Goal: Task Accomplishment & Management: Use online tool/utility

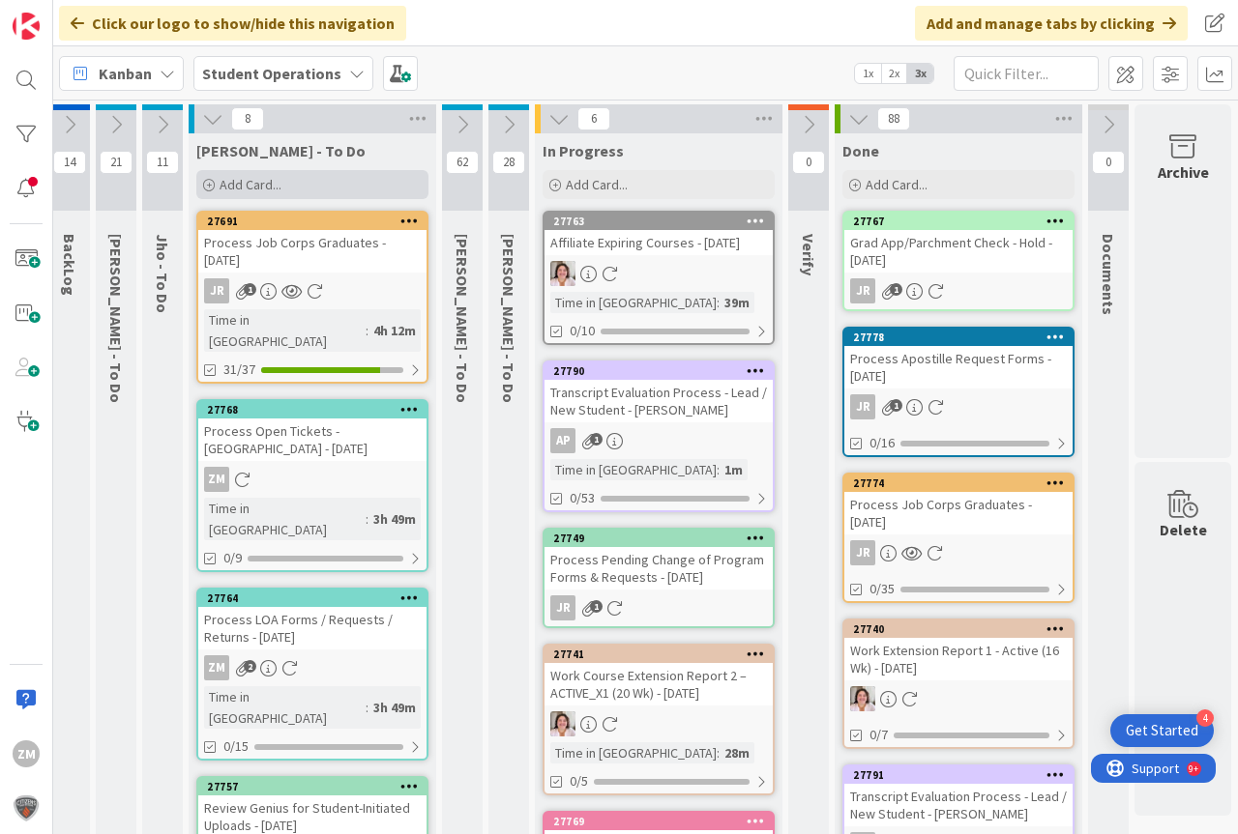
click at [255, 182] on span "Add Card..." at bounding box center [251, 184] width 62 height 17
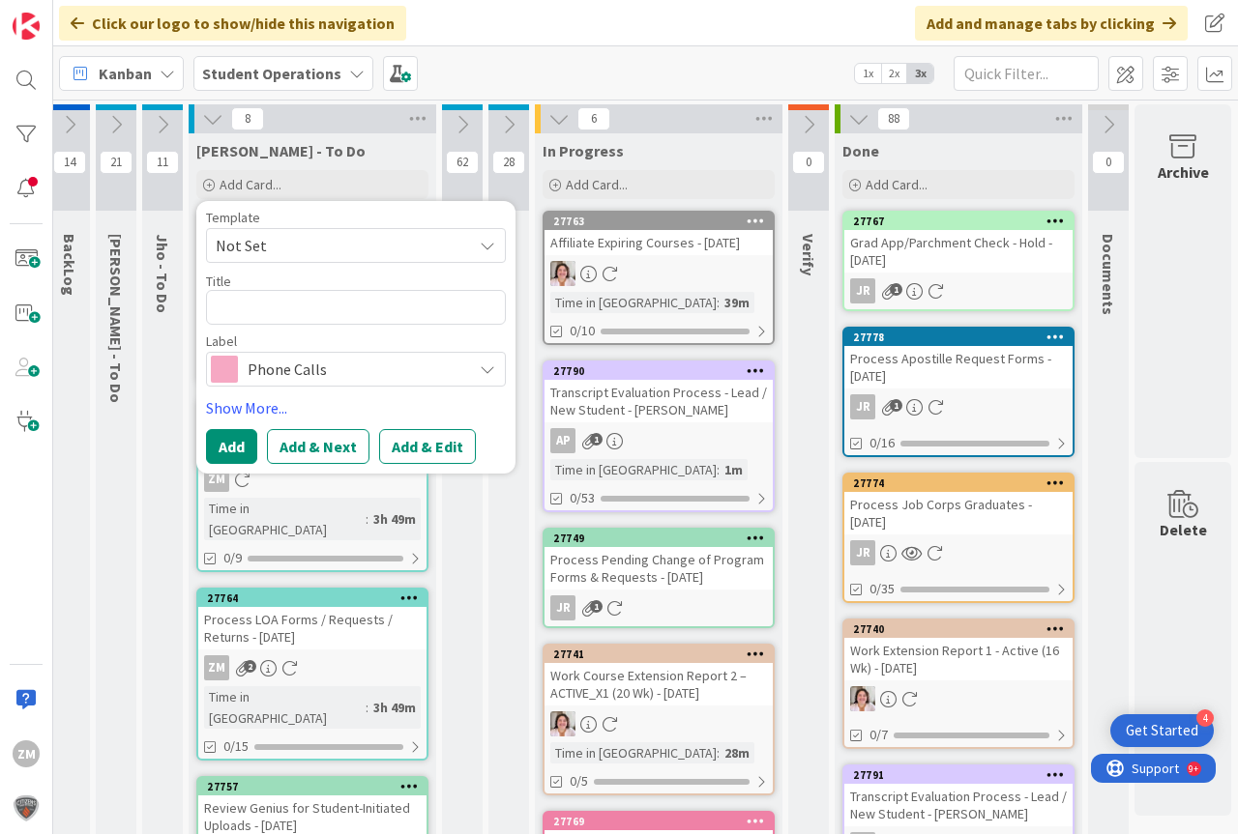
click at [480, 246] on icon at bounding box center [487, 245] width 15 height 15
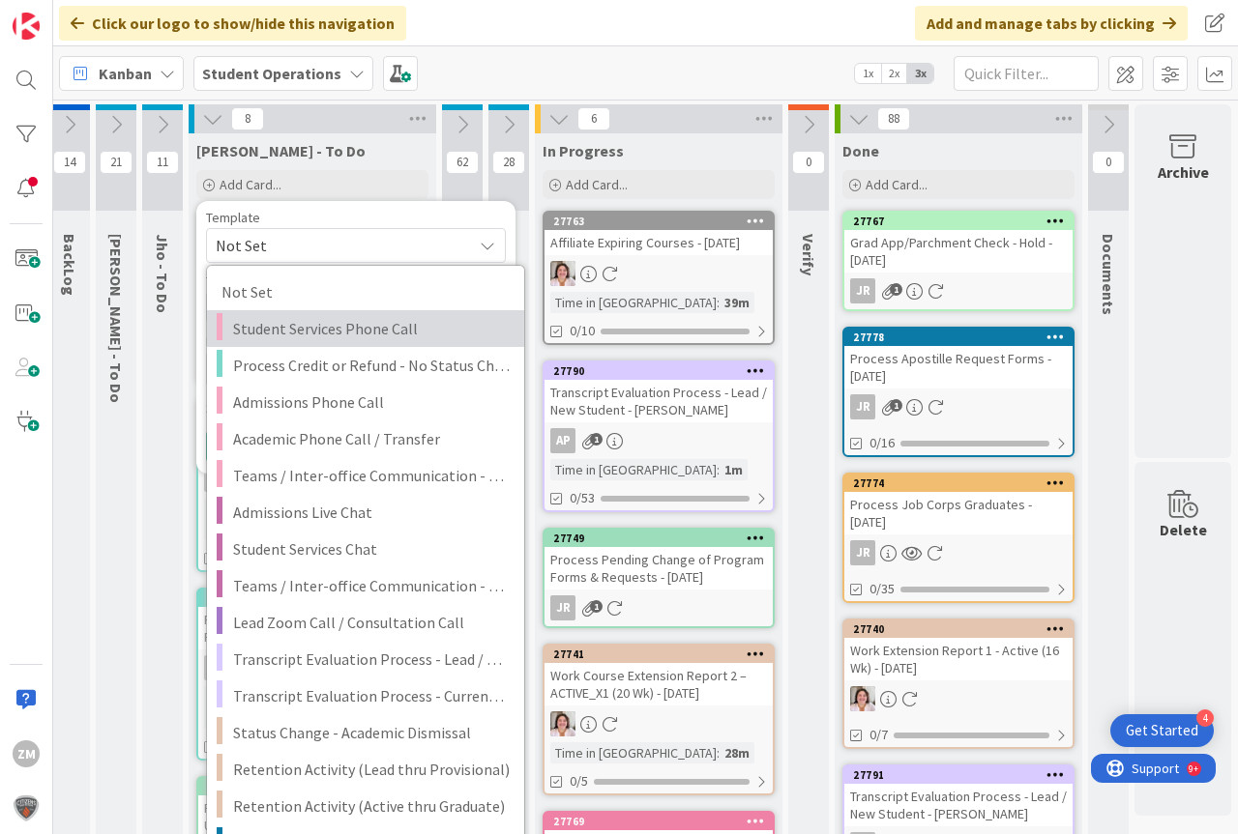
click at [278, 332] on span "Student Services Phone Call" at bounding box center [371, 328] width 277 height 25
type textarea "x"
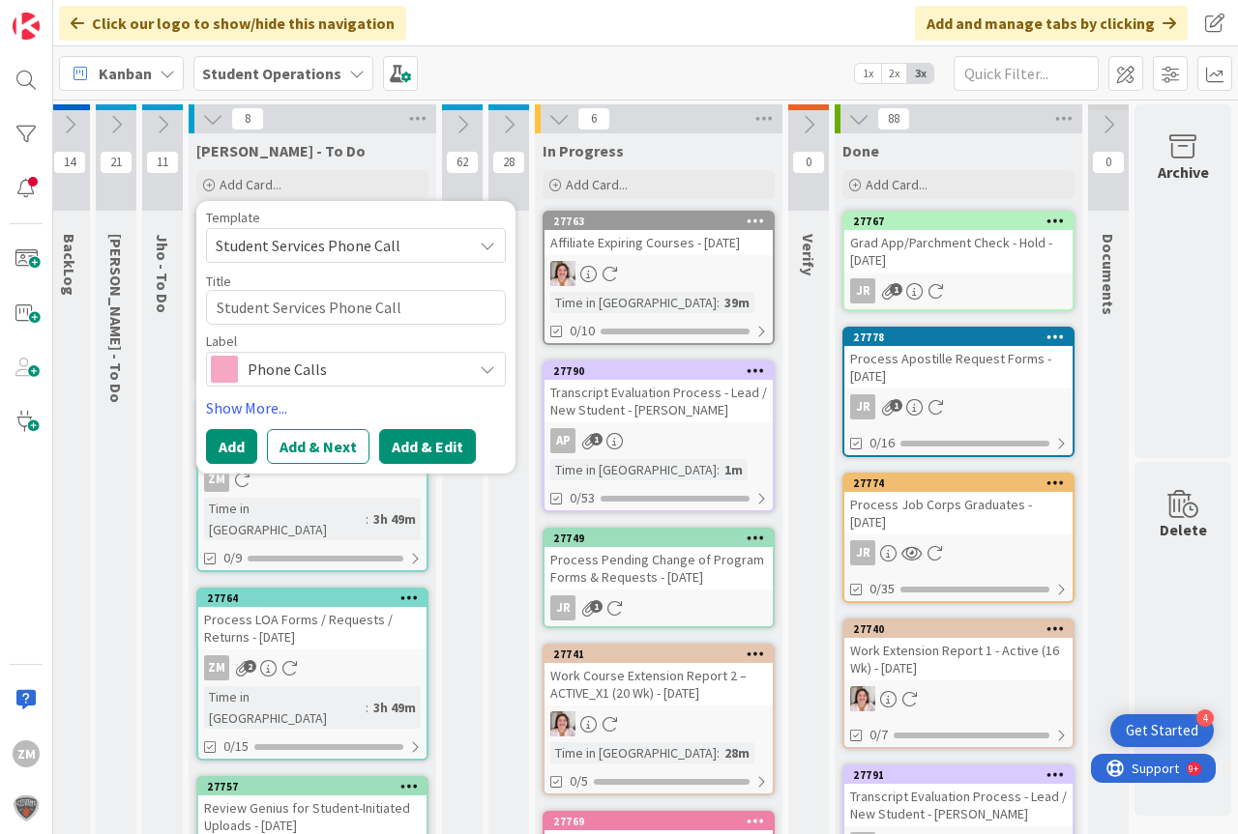
click at [405, 449] on button "Add & Edit" at bounding box center [427, 446] width 97 height 35
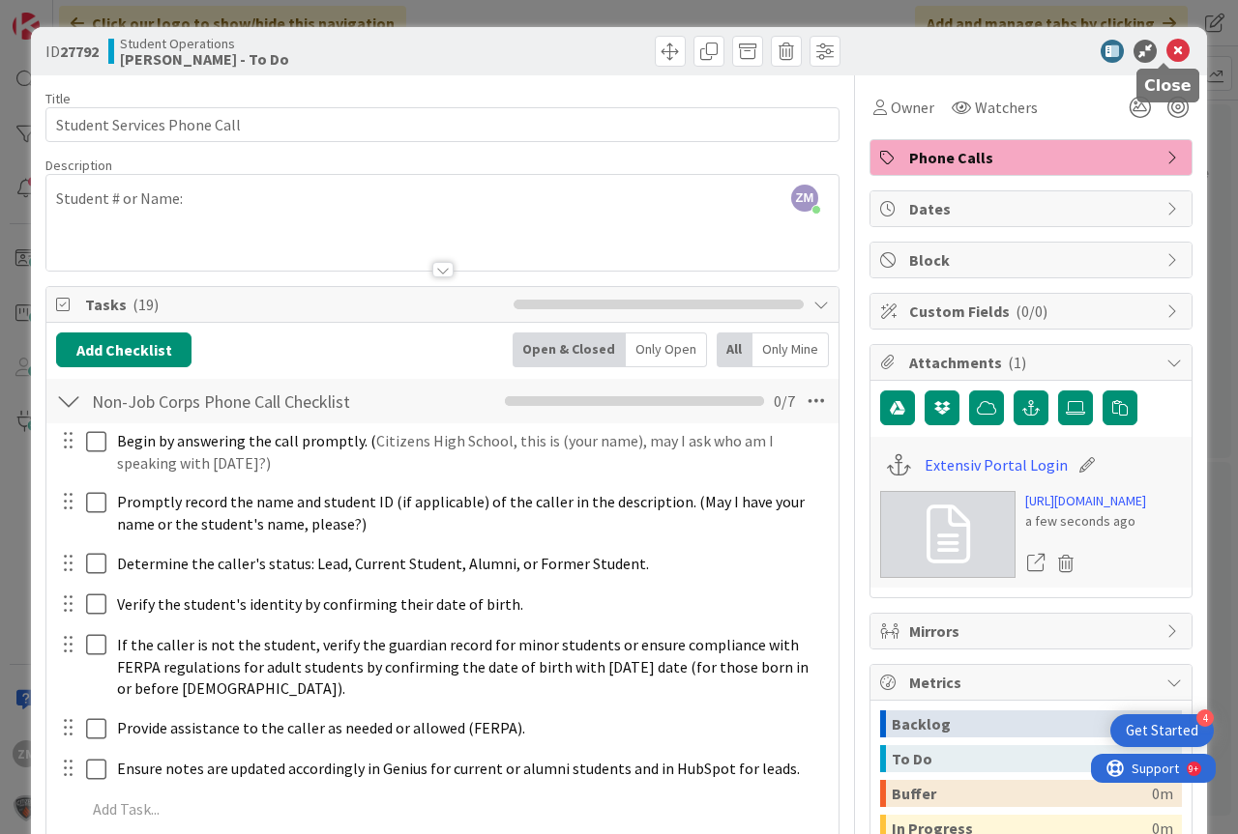
click at [1166, 57] on icon at bounding box center [1177, 51] width 23 height 23
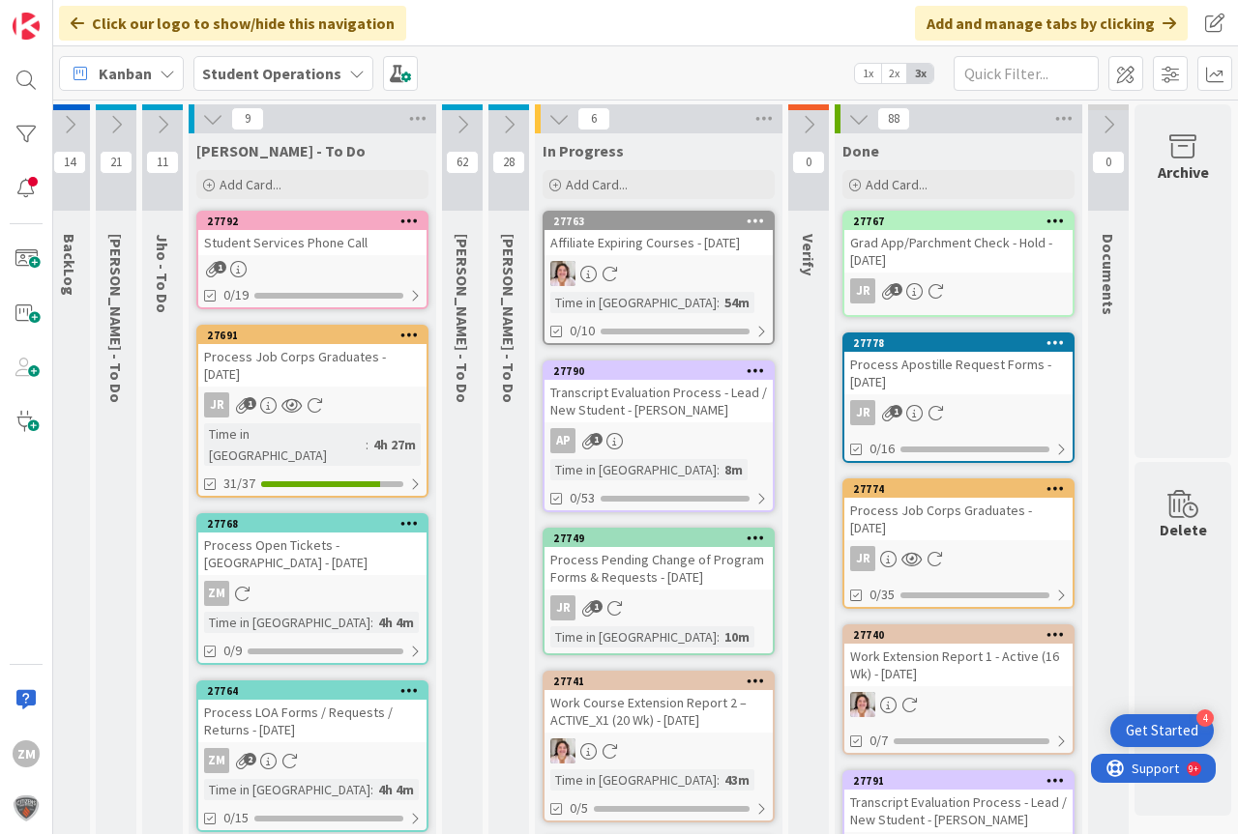
click at [400, 220] on icon at bounding box center [409, 221] width 18 height 14
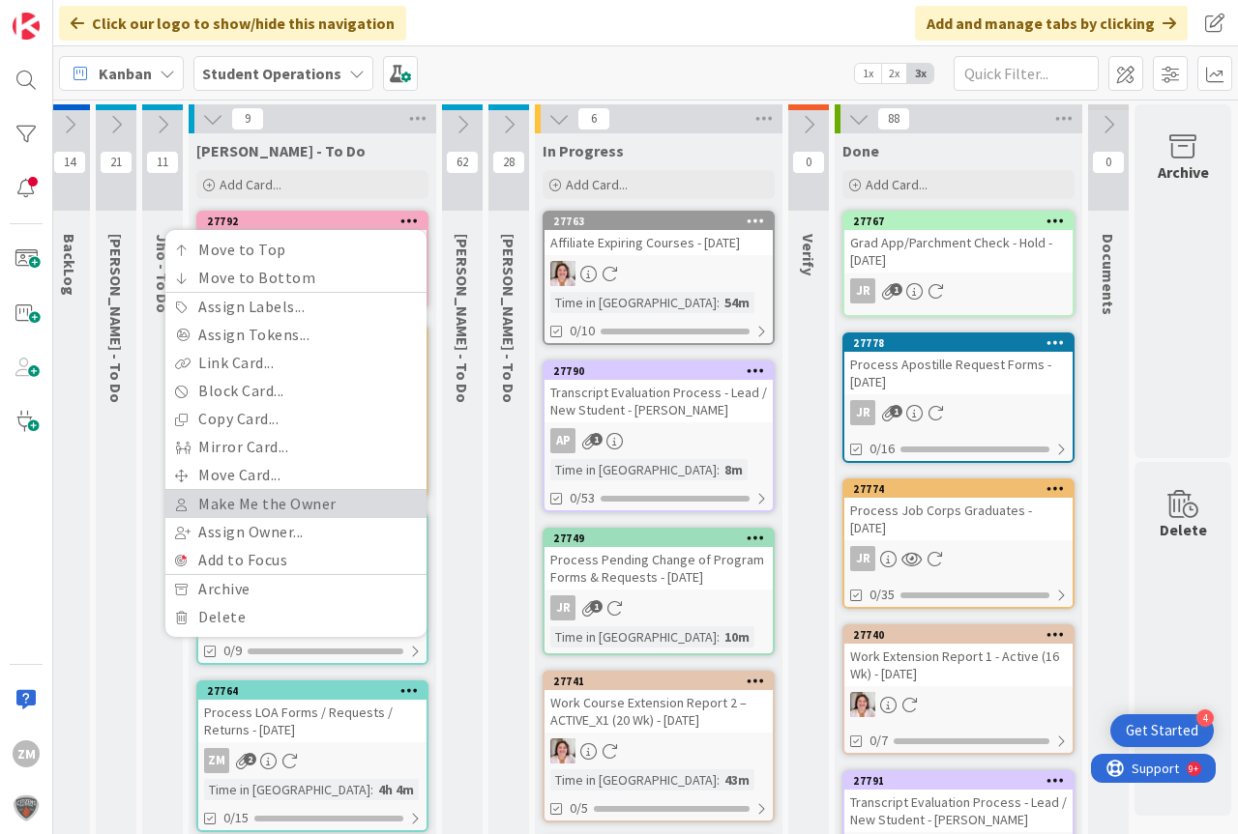
click at [237, 508] on link "Make Me the Owner" at bounding box center [295, 504] width 261 height 28
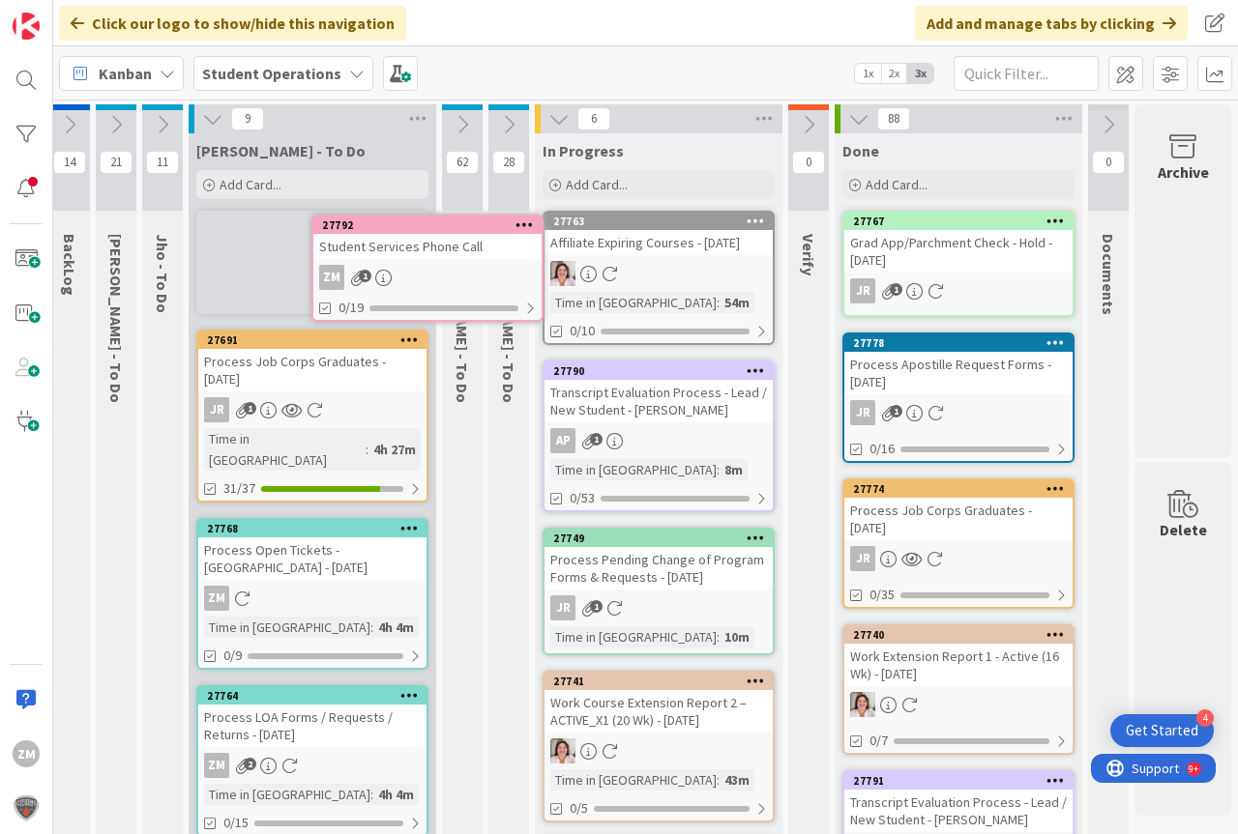
scroll to position [0, 48]
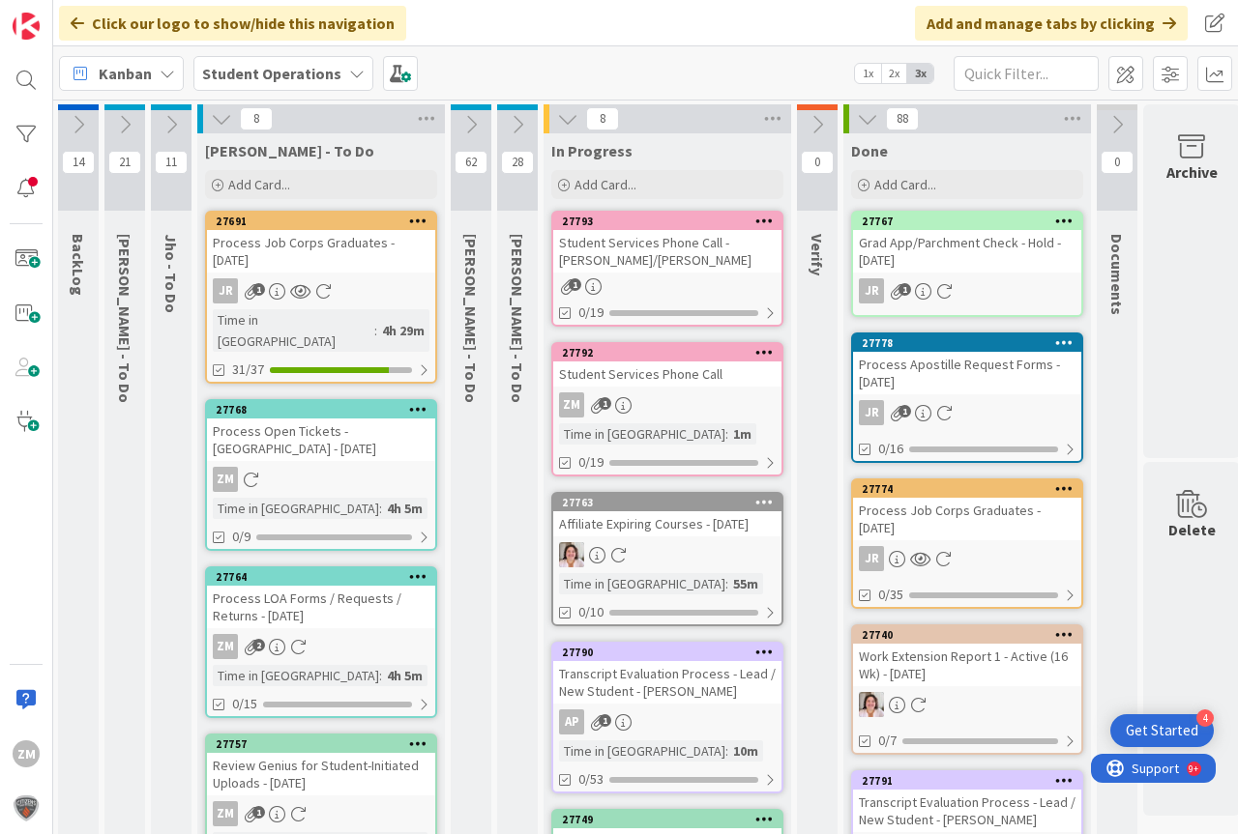
click at [668, 405] on div "ZM 1" at bounding box center [667, 405] width 228 height 25
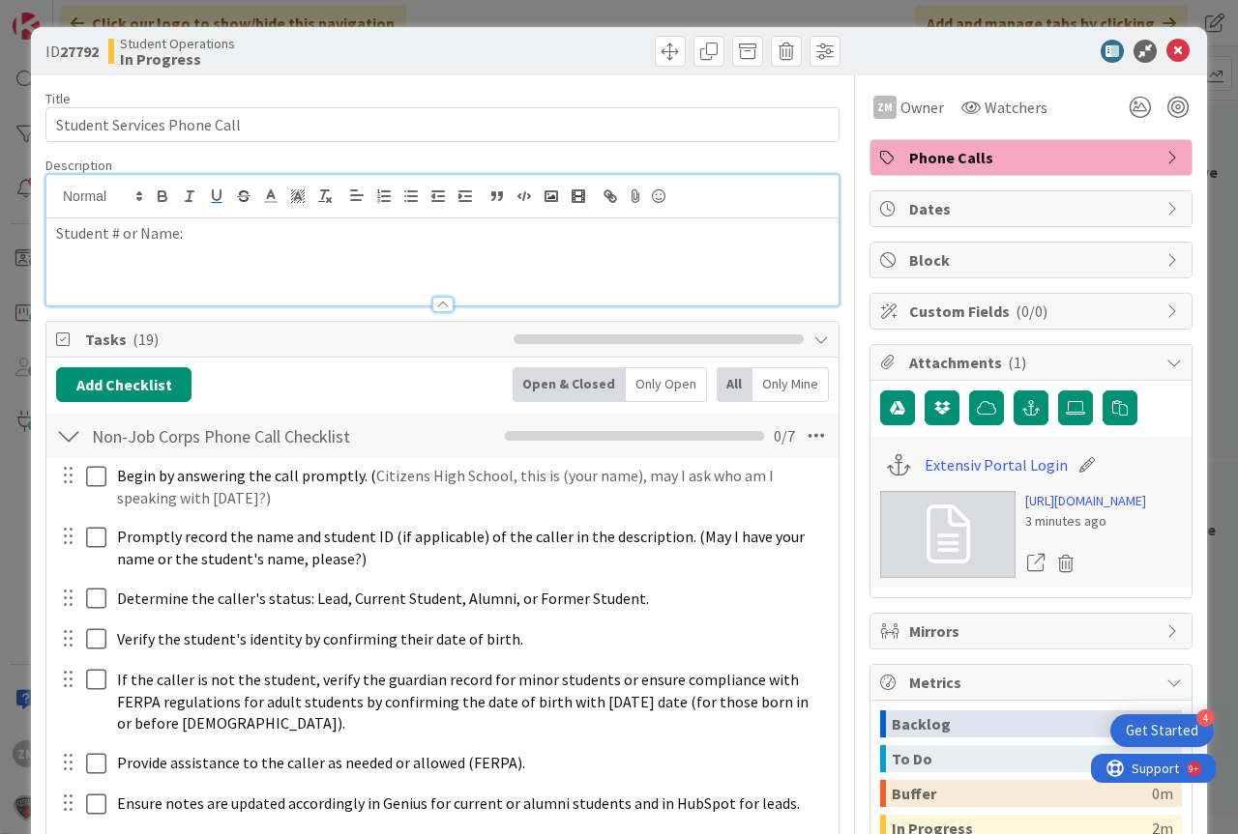
click at [203, 205] on div "Student # or Name:" at bounding box center [442, 240] width 792 height 131
click at [1168, 53] on icon at bounding box center [1177, 51] width 23 height 23
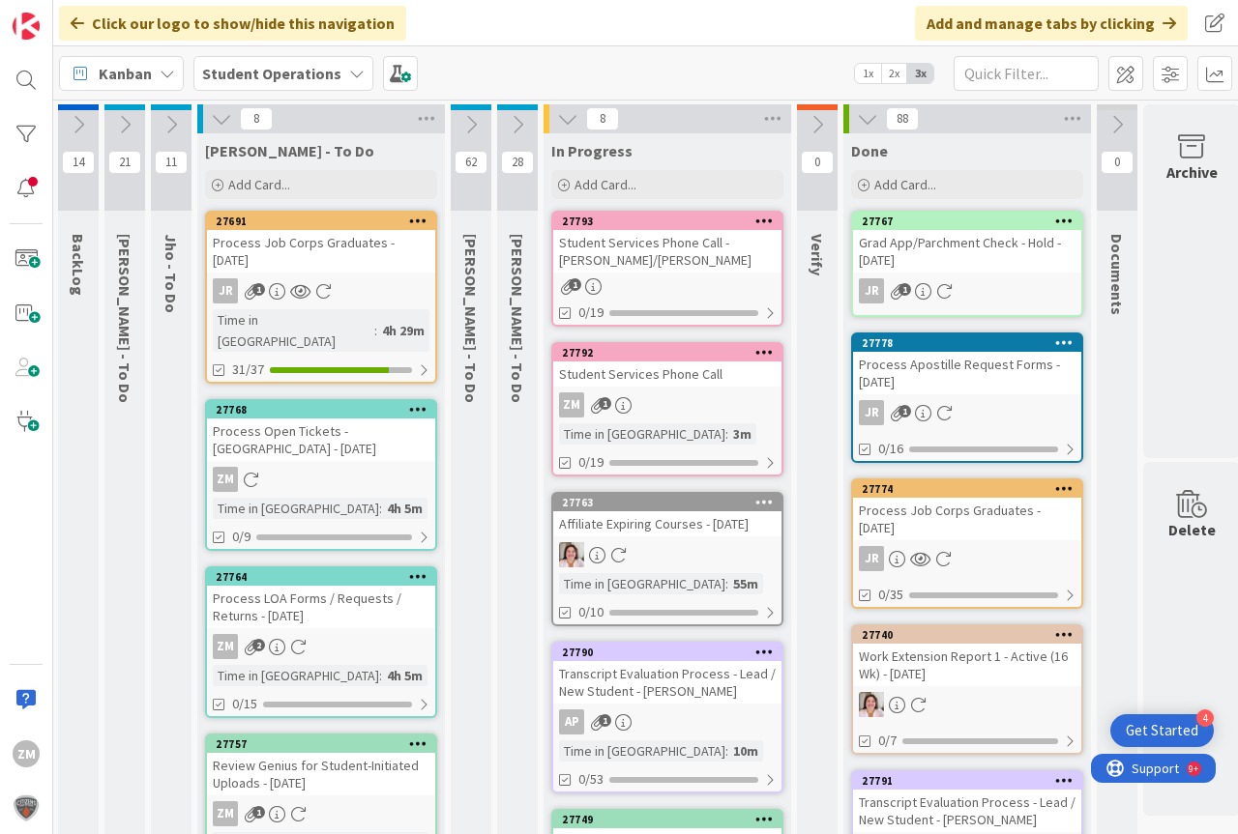
click at [603, 400] on span "1" at bounding box center [605, 403] width 13 height 13
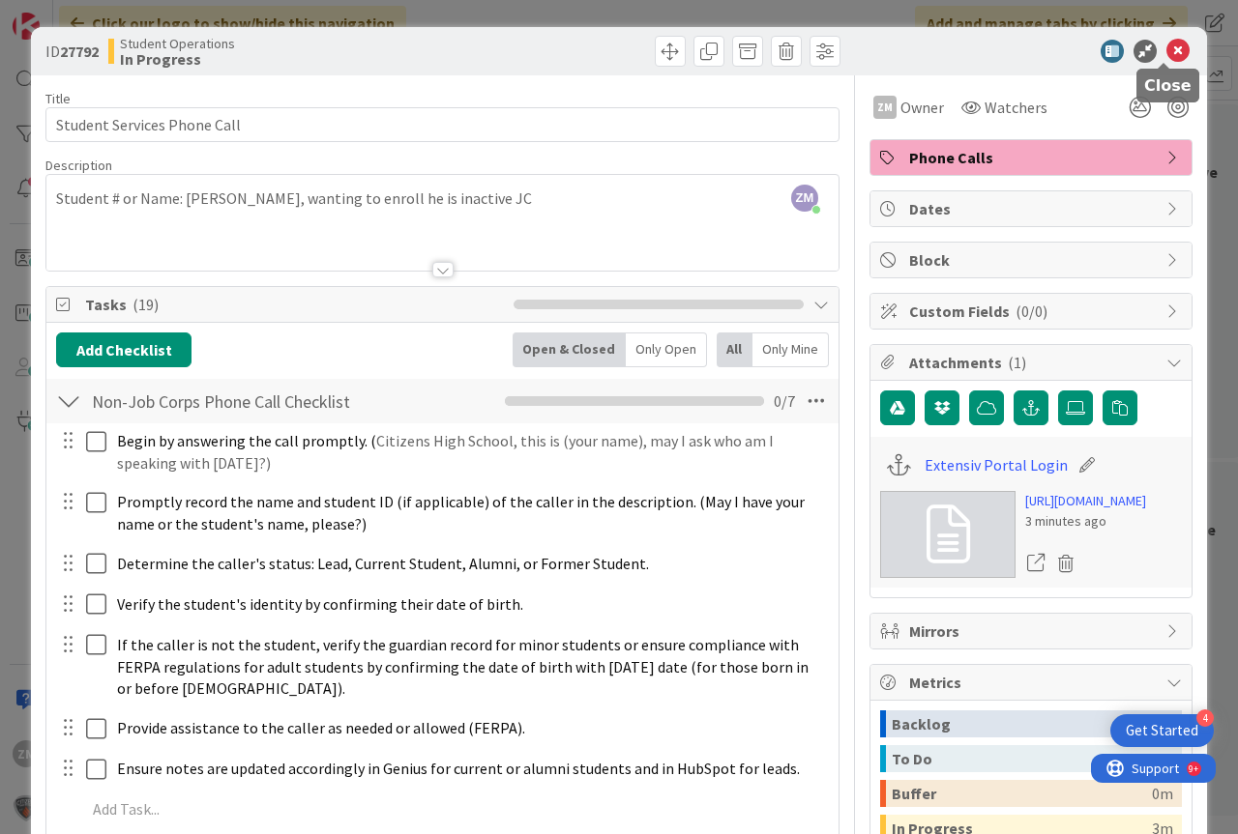
click at [1166, 50] on icon at bounding box center [1177, 51] width 23 height 23
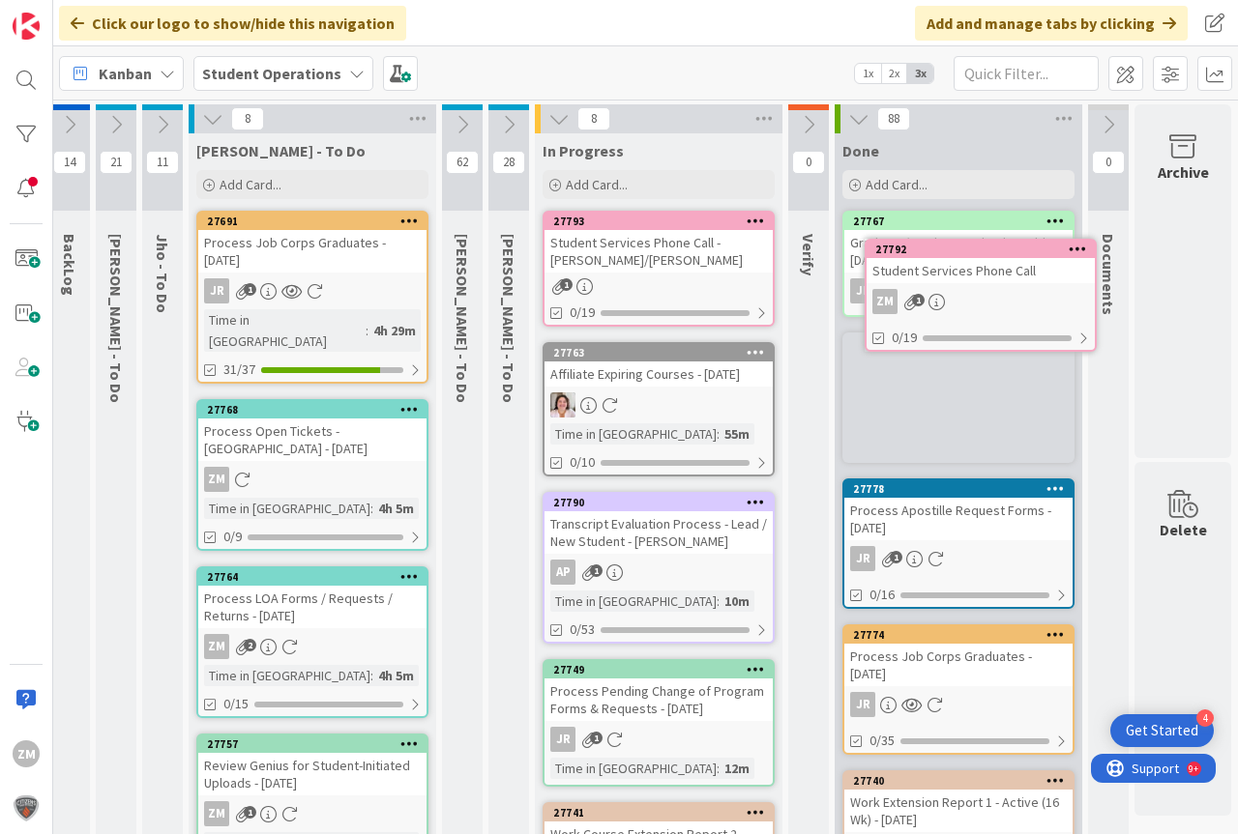
scroll to position [0, 72]
